Goal: Information Seeking & Learning: Learn about a topic

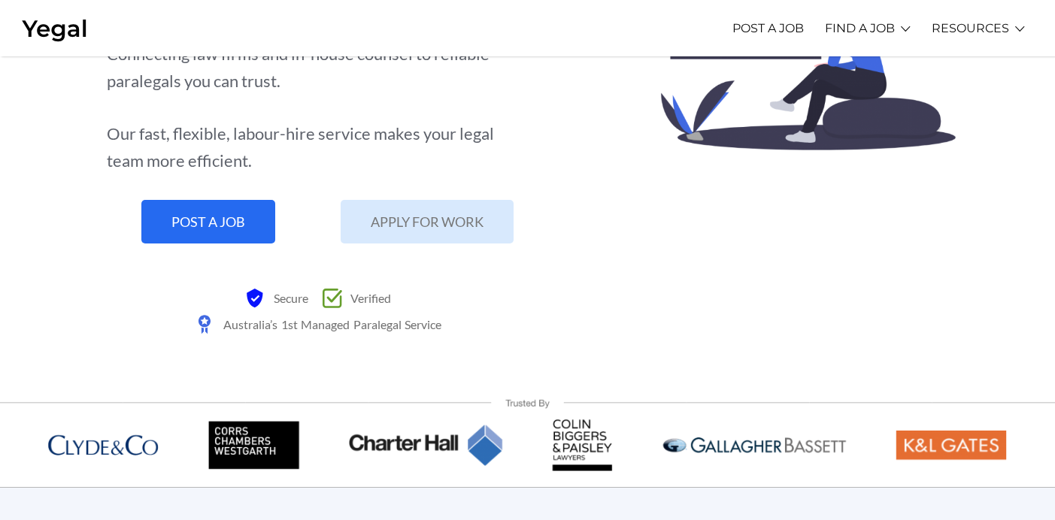
scroll to position [219, 0]
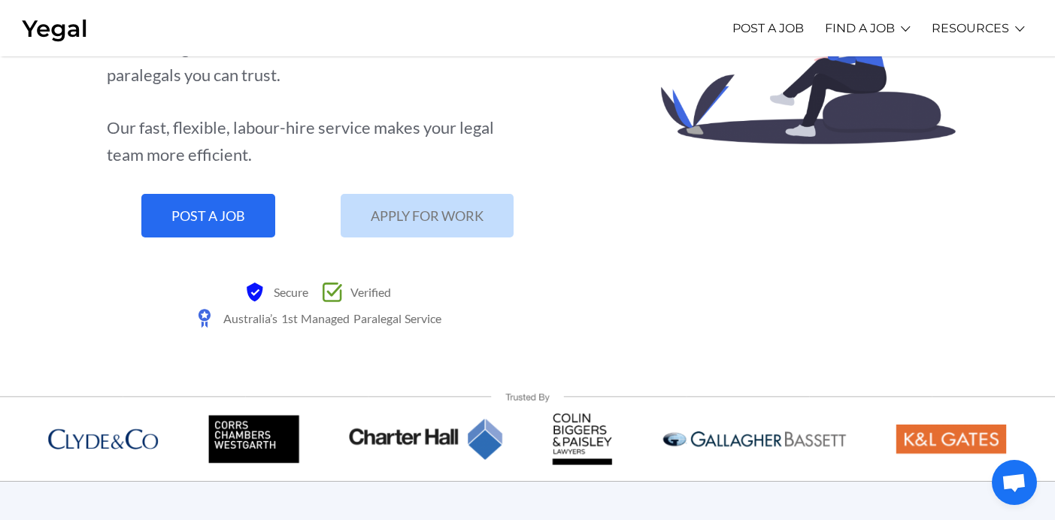
click at [424, 226] on link "APPLY FOR WORK" at bounding box center [426, 216] width 173 height 44
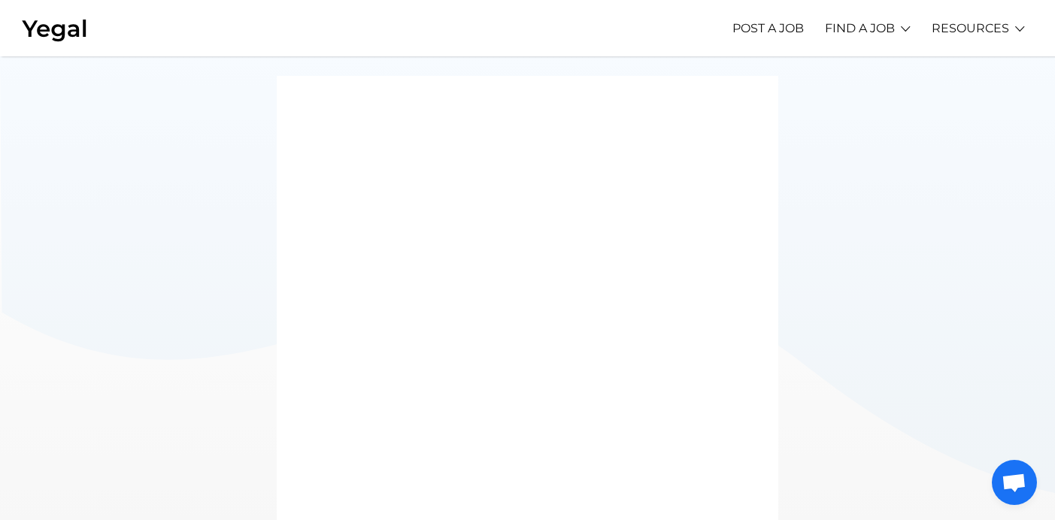
scroll to position [189, 0]
click at [833, 414] on div at bounding box center [527, 262] width 1055 height 788
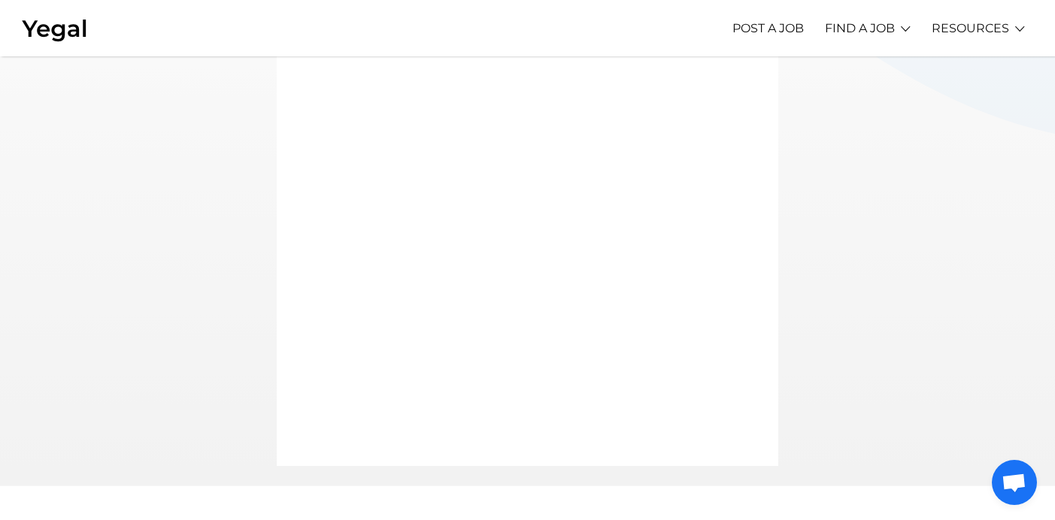
click at [254, 400] on div at bounding box center [527, 91] width 1055 height 788
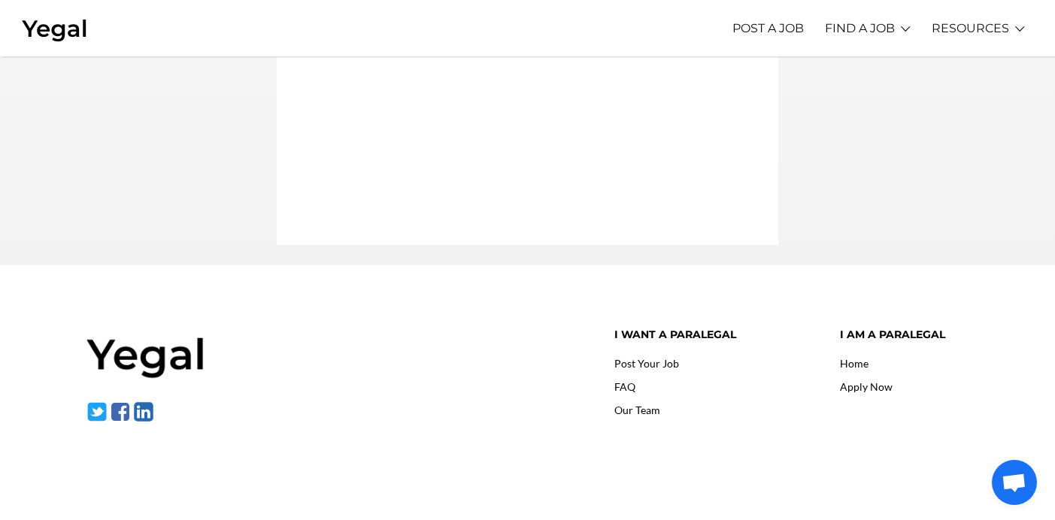
scroll to position [597, 0]
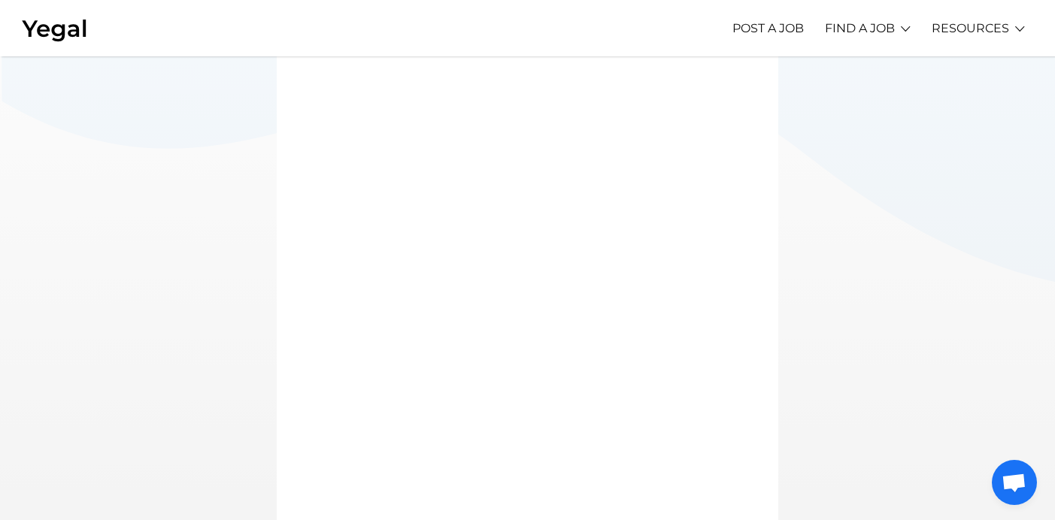
scroll to position [0, 0]
click at [837, 64] on link "Learn More" at bounding box center [822, 65] width 101 height 23
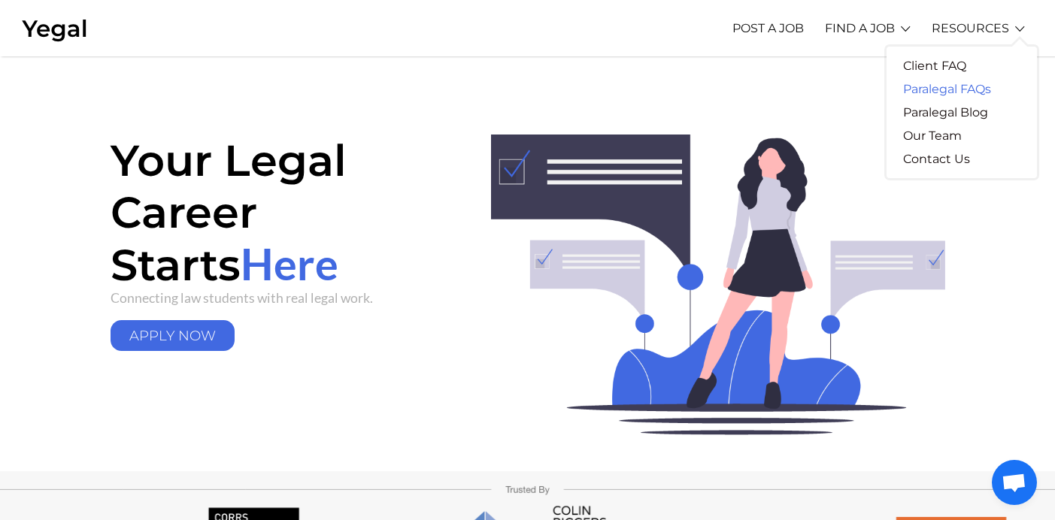
click at [964, 87] on link "Paralegal FAQs" at bounding box center [946, 88] width 121 height 23
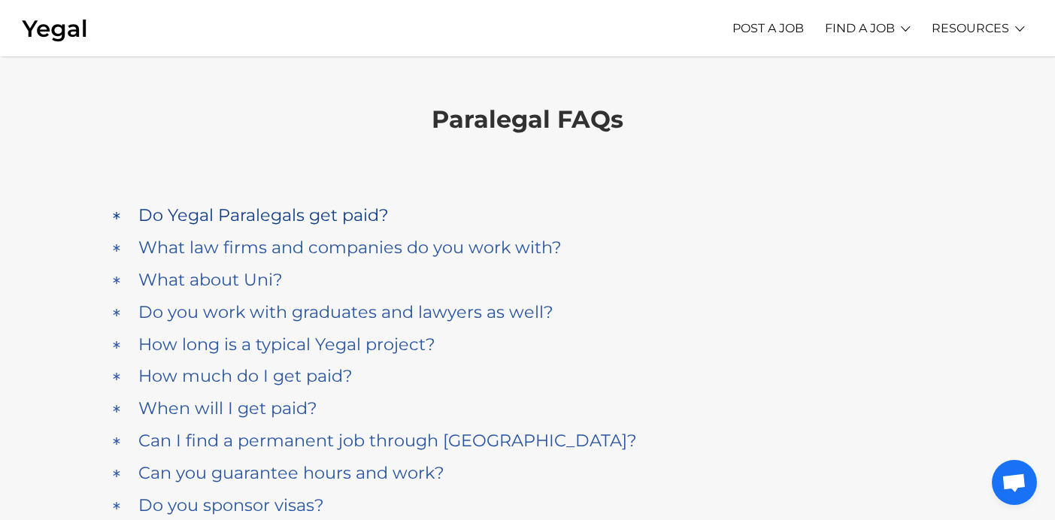
click at [341, 205] on h4 "Do Yegal Paralegals get paid?" at bounding box center [263, 215] width 250 height 20
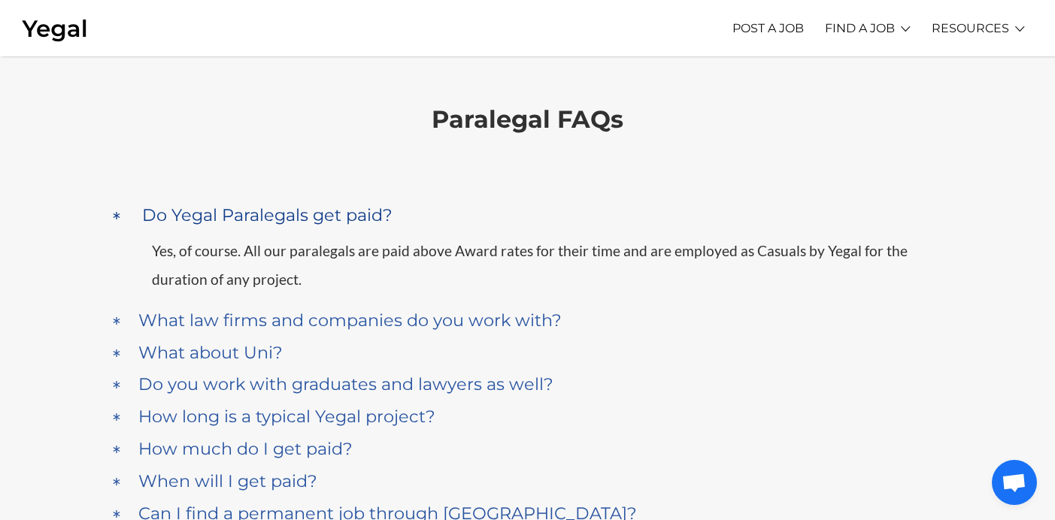
scroll to position [141, 0]
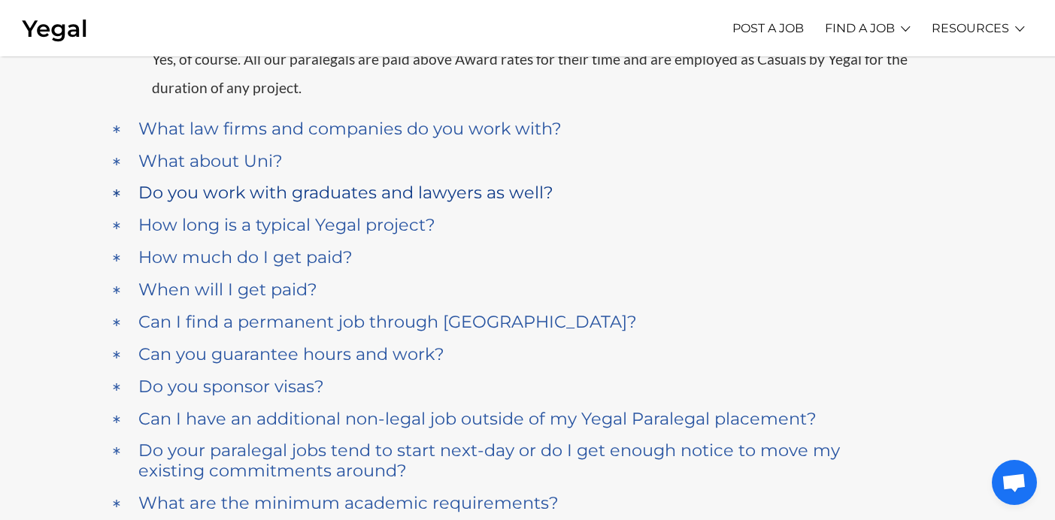
click at [289, 192] on h4 "Do you work with graduates and lawyers as well?" at bounding box center [345, 193] width 415 height 20
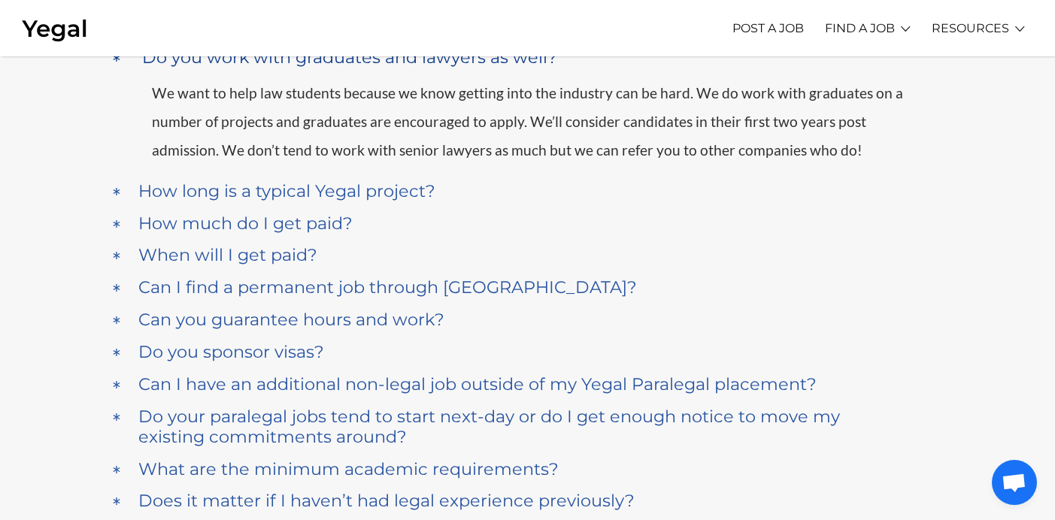
scroll to position [253, 0]
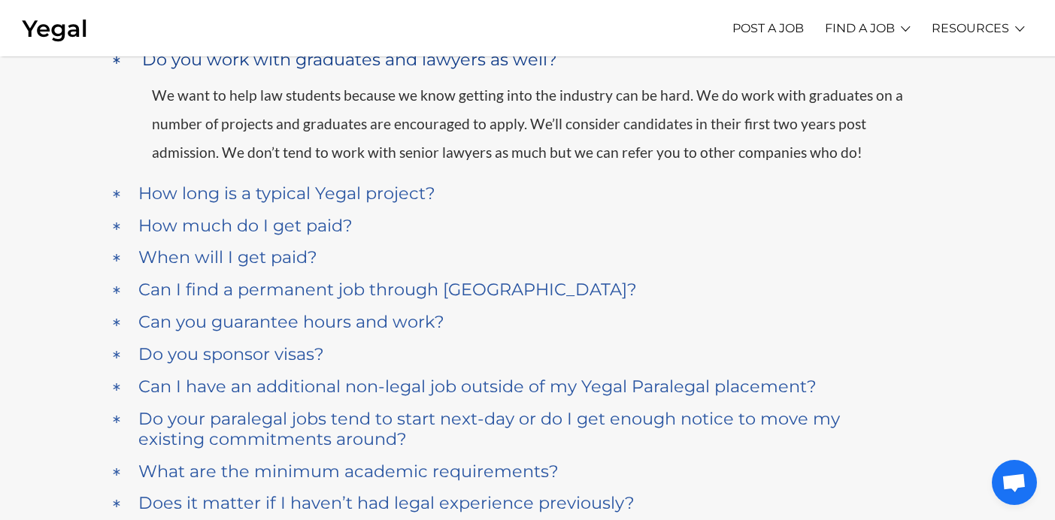
click at [289, 192] on h4 "How long is a typical Yegal project?" at bounding box center [286, 193] width 297 height 20
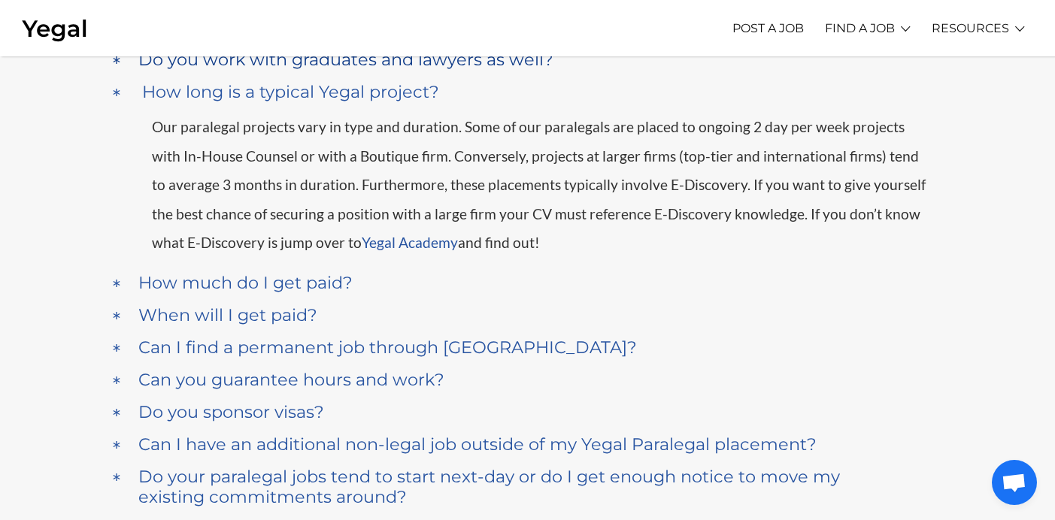
scroll to position [270, 0]
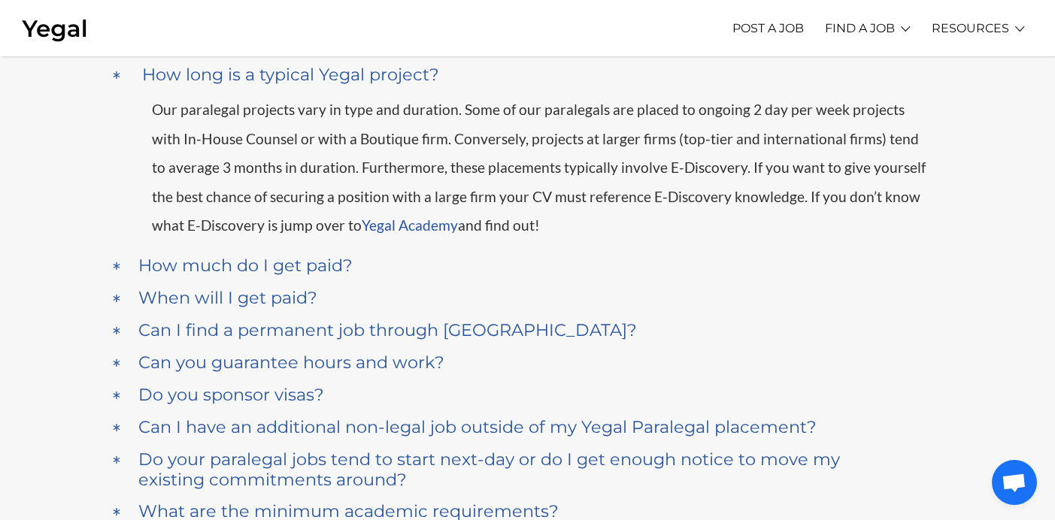
click at [219, 187] on span "Our paralegal projects vary in type and duration. Some of our paralegals are pl…" at bounding box center [538, 167] width 773 height 133
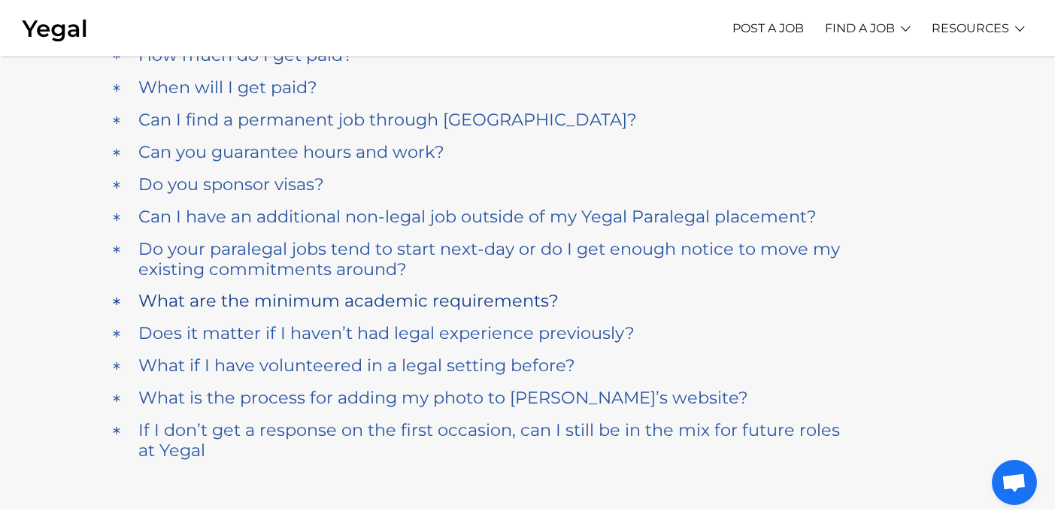
click at [270, 310] on h4 "What are the minimum academic requirements?" at bounding box center [348, 301] width 420 height 20
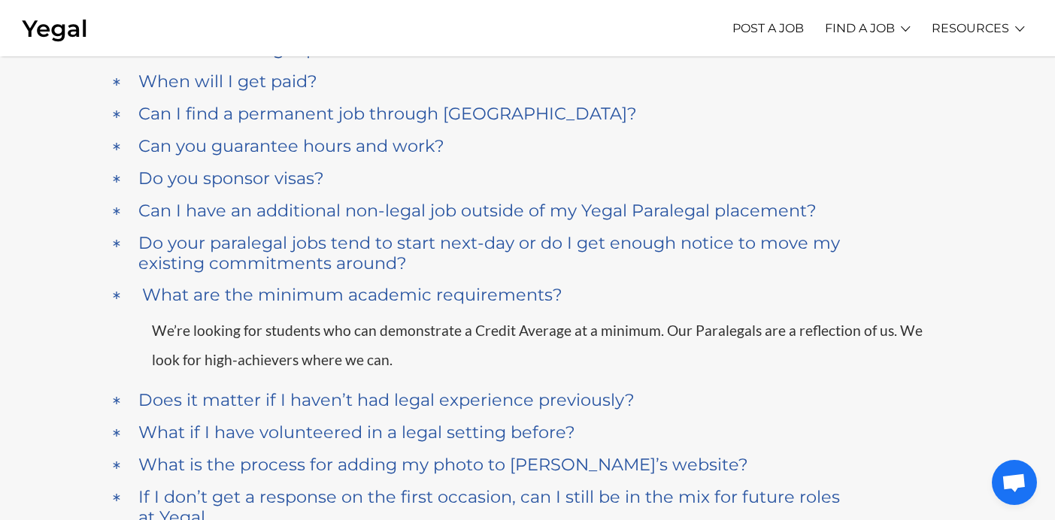
scroll to position [331, 0]
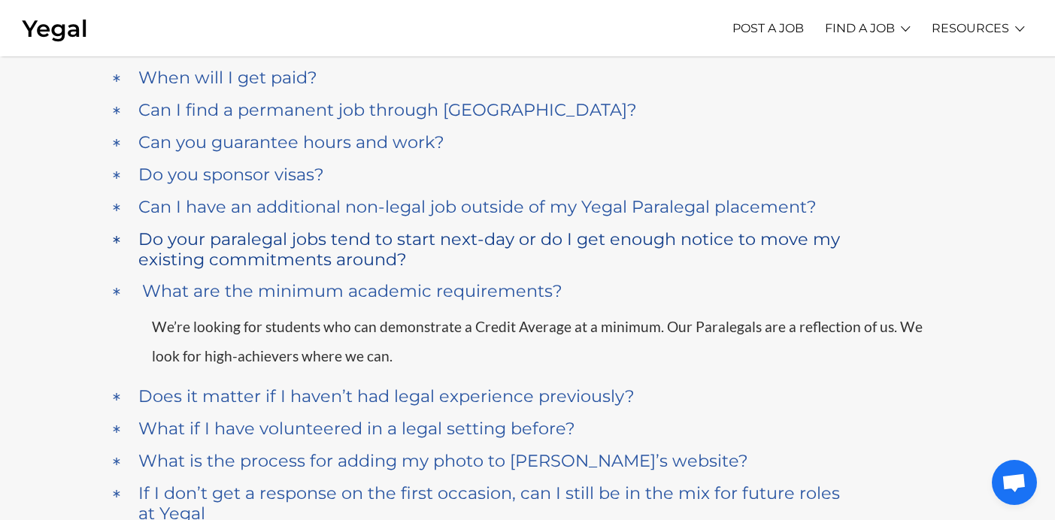
click at [259, 254] on h4 "Do your paralegal jobs tend to start next-day or do I get enough notice to move…" at bounding box center [489, 249] width 702 height 41
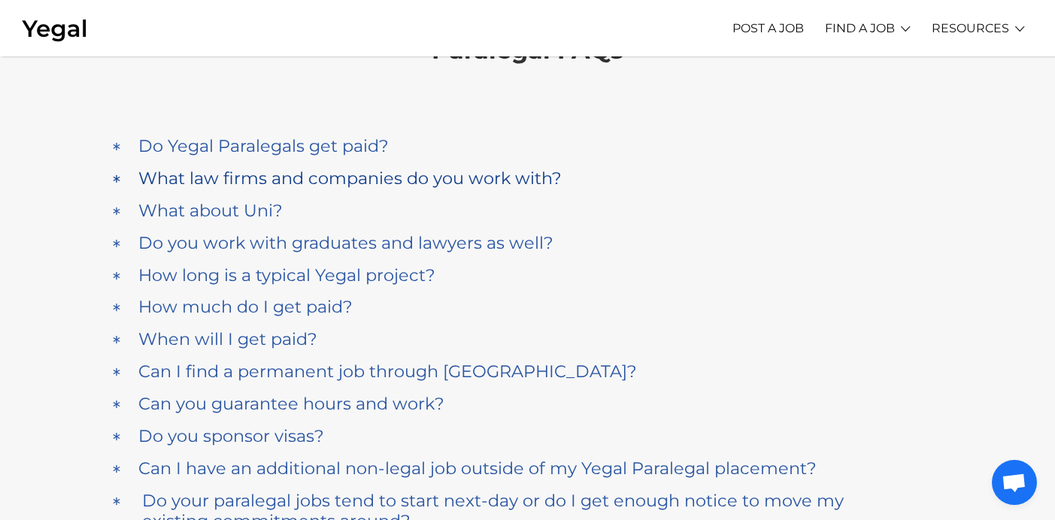
scroll to position [70, 0]
click at [285, 371] on h4 "Can I find a permanent job through Yegal?" at bounding box center [387, 371] width 498 height 20
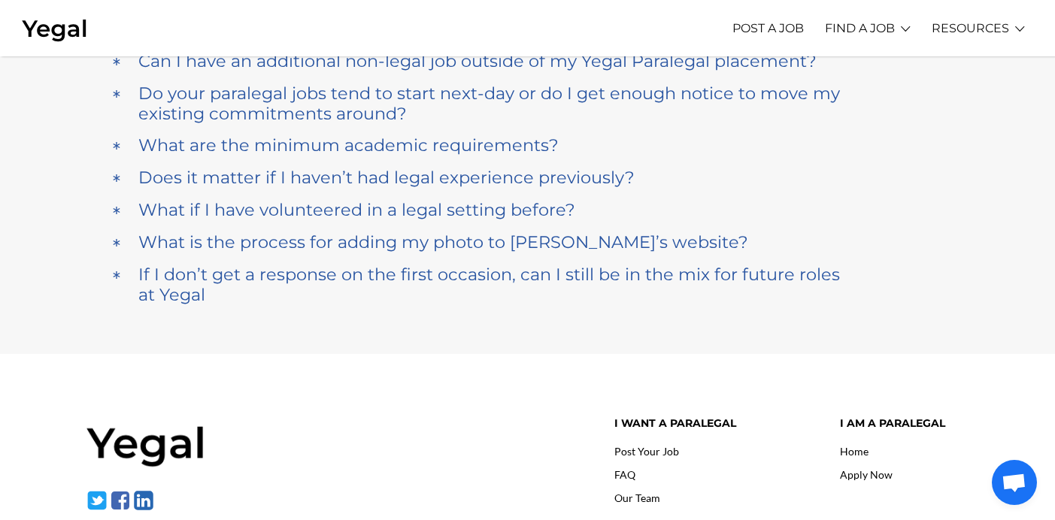
scroll to position [699, 0]
